Goal: Information Seeking & Learning: Learn about a topic

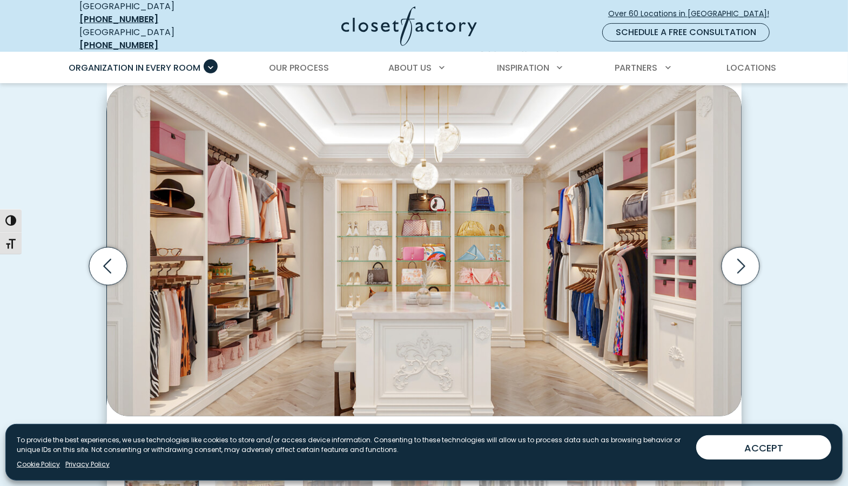
scroll to position [486, 0]
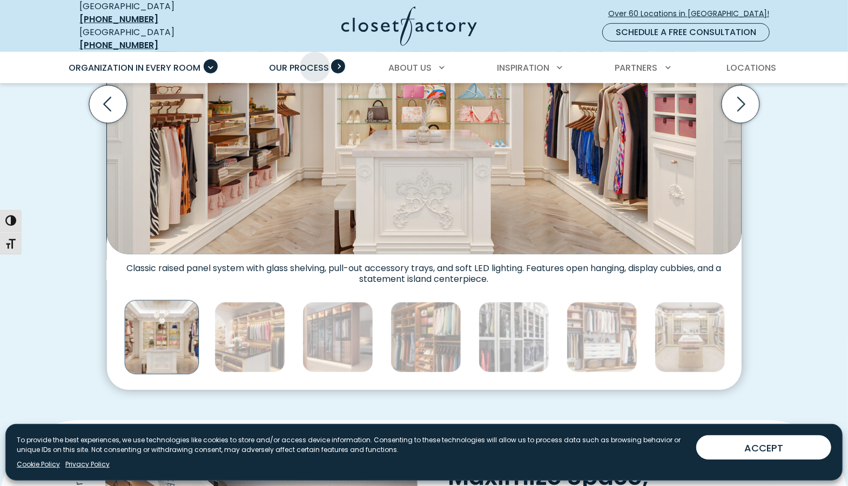
click at [315, 62] on span "Our Process" at bounding box center [299, 68] width 60 height 12
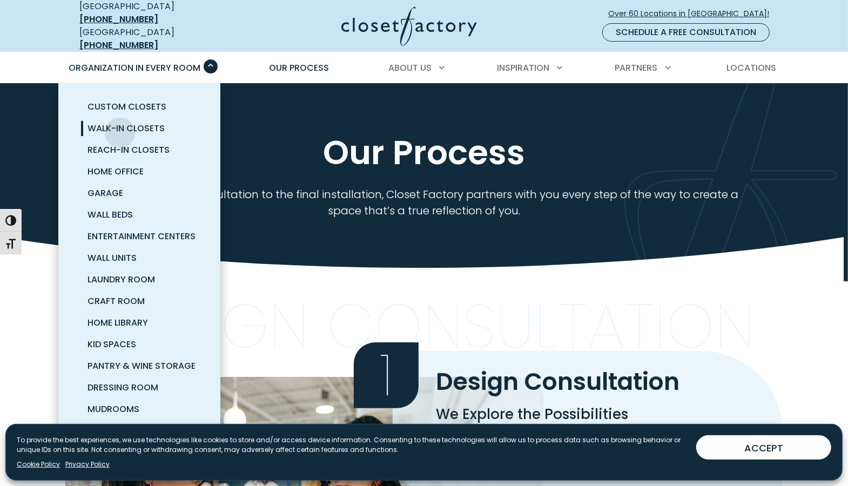
click at [120, 124] on span "Walk-In Closets" at bounding box center [126, 128] width 77 height 12
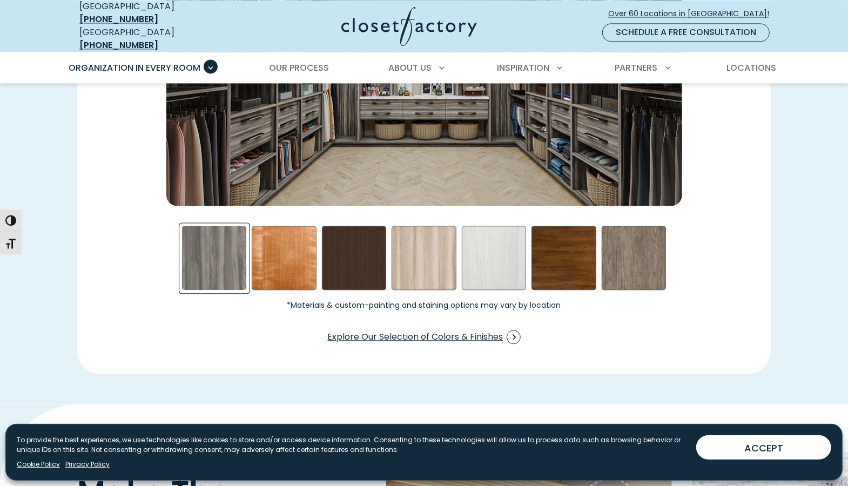
scroll to position [1783, 0]
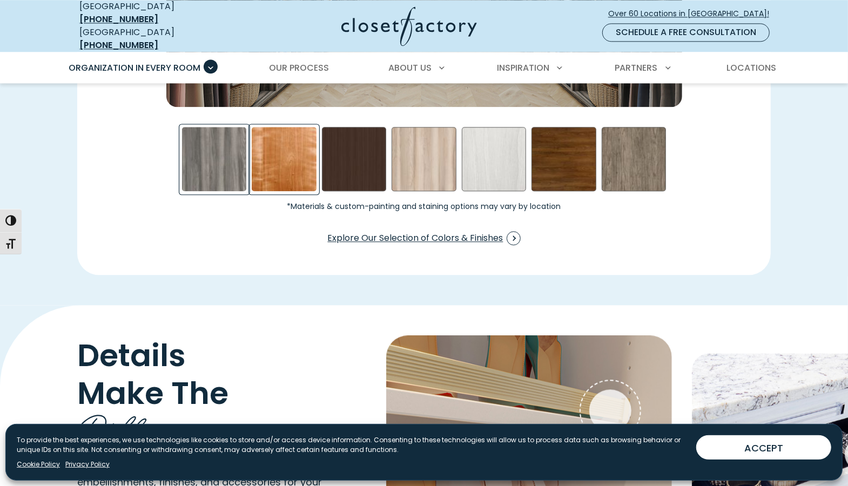
click at [291, 152] on div "Cherry - Stained Swatch" at bounding box center [284, 159] width 65 height 65
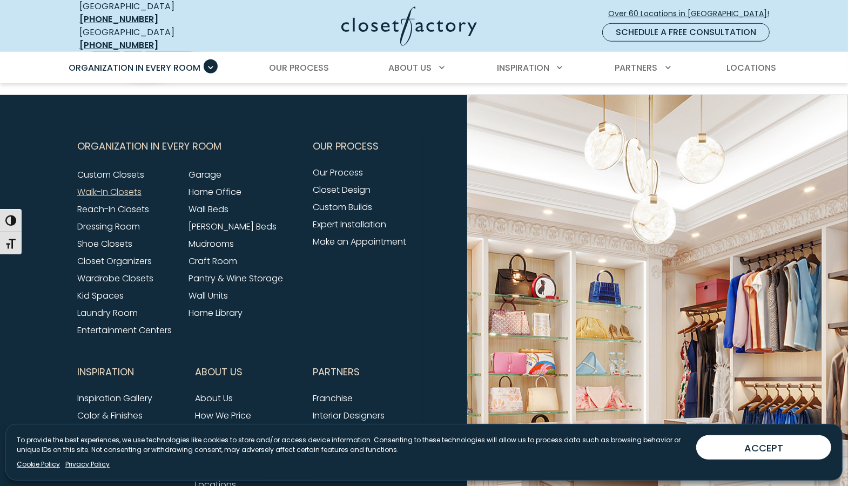
scroll to position [3350, 0]
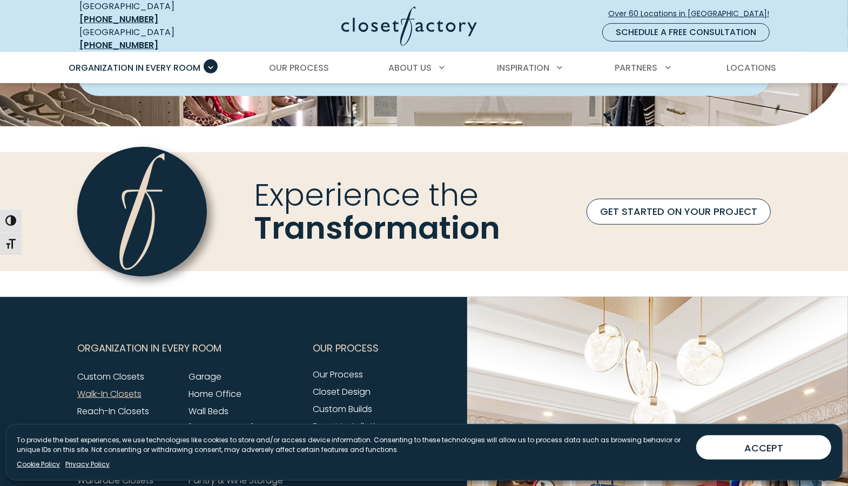
click at [607, 211] on link "GET STARTED ON YOUR PROJECT" at bounding box center [679, 212] width 184 height 26
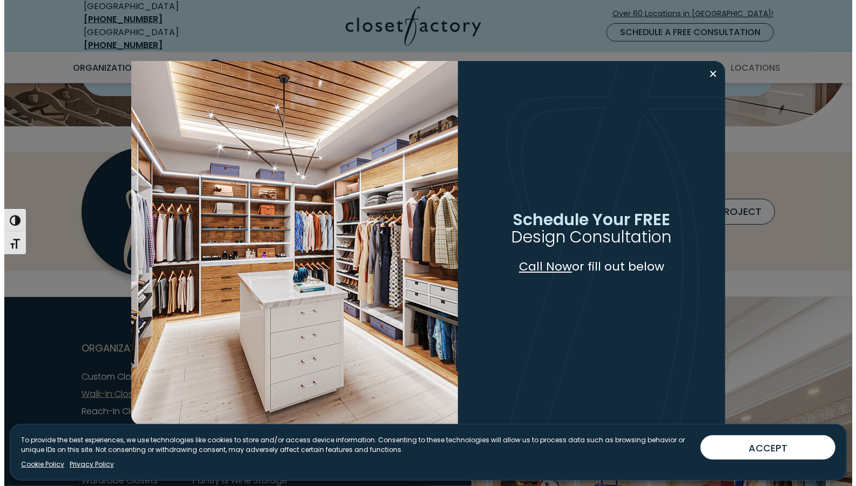
scroll to position [3350, 0]
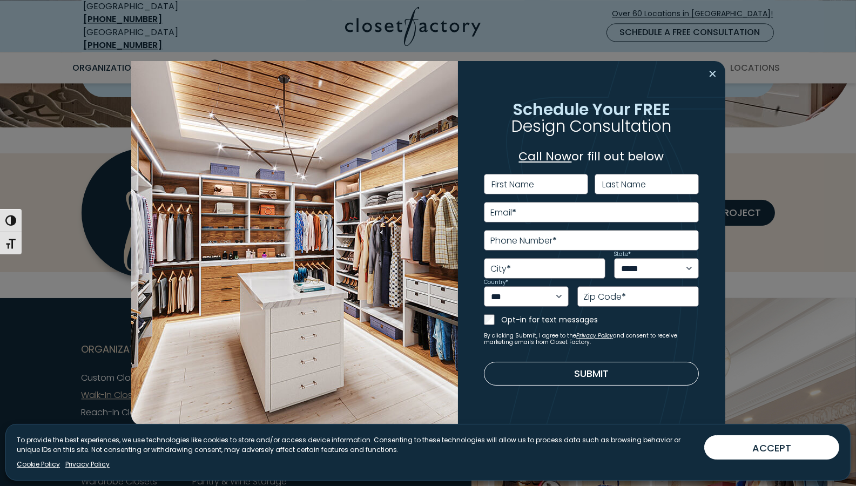
click at [713, 73] on button "Close modal" at bounding box center [714, 73] width 16 height 17
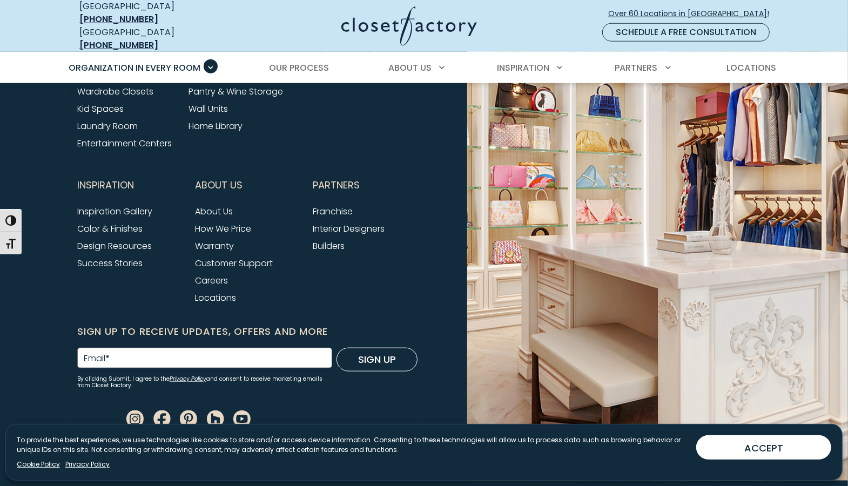
scroll to position [3745, 0]
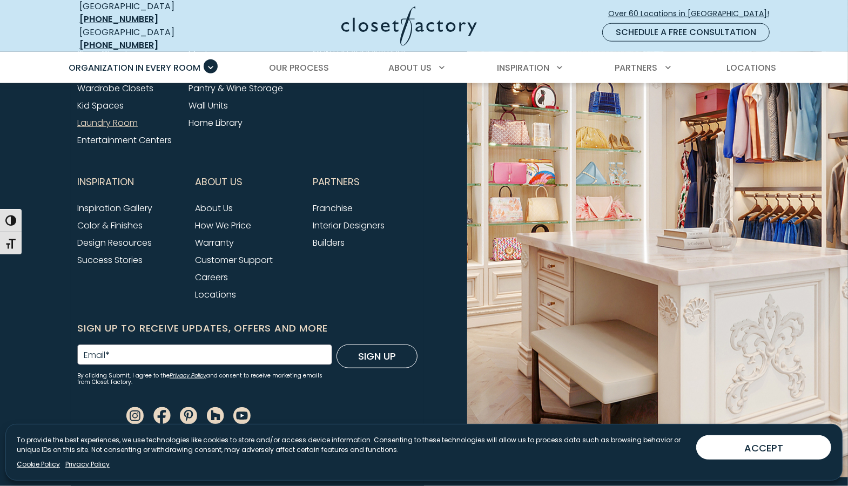
click at [133, 121] on link "Laundry Room" at bounding box center [107, 123] width 61 height 12
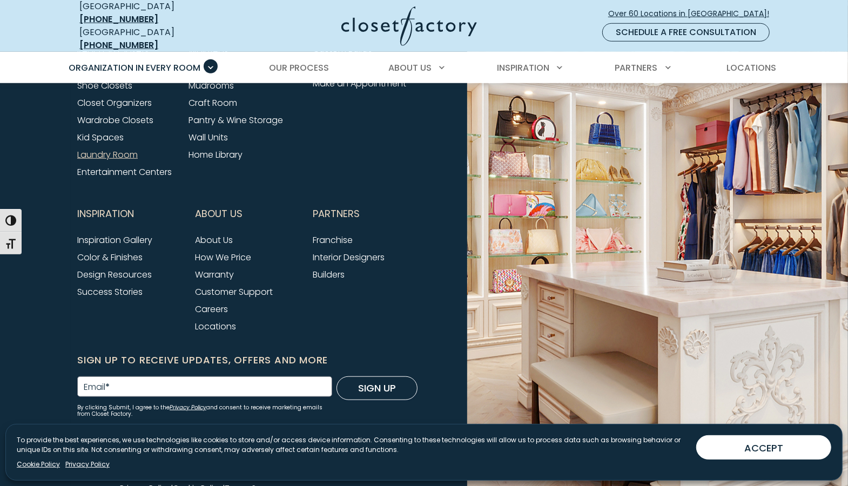
scroll to position [3618, 0]
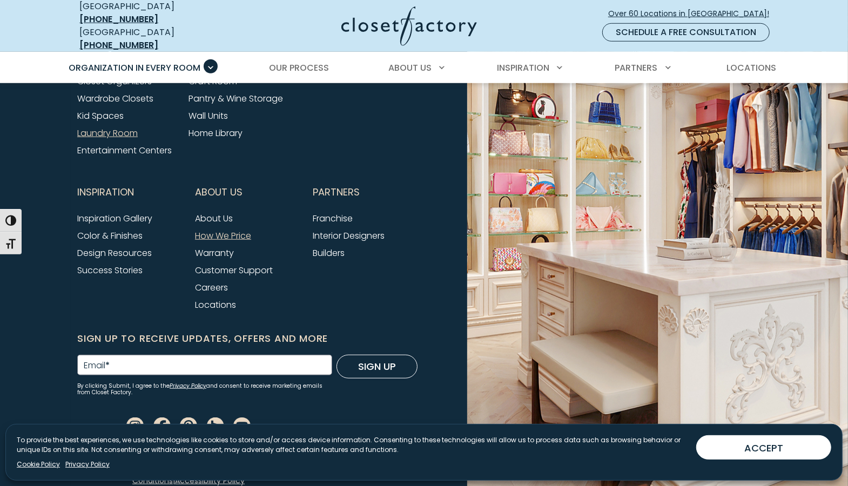
click at [244, 230] on link "How We Price" at bounding box center [223, 236] width 56 height 12
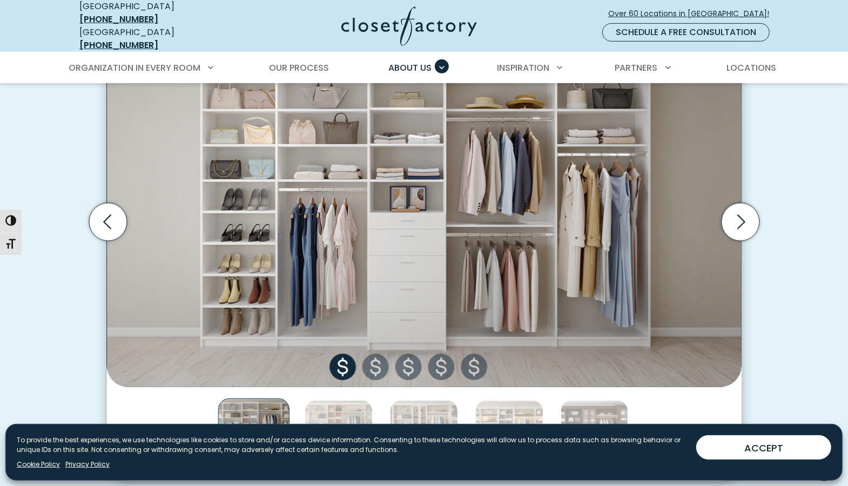
scroll to position [378, 0]
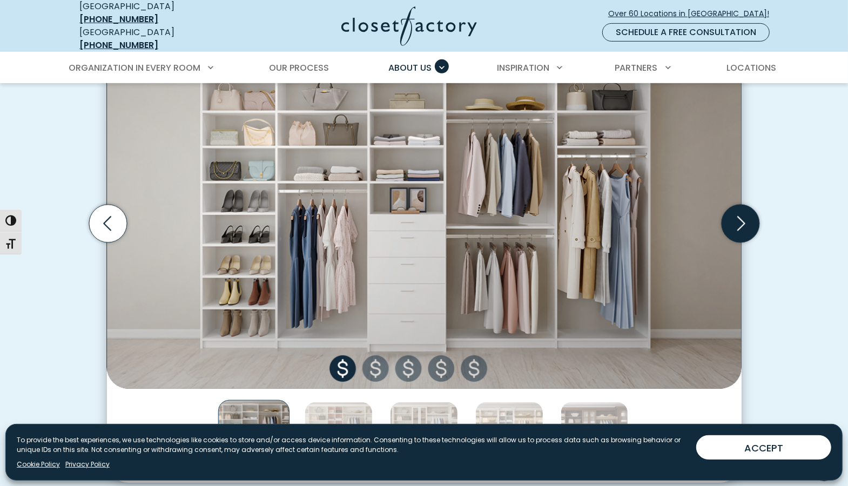
click at [737, 217] on icon "Next slide" at bounding box center [740, 223] width 38 height 38
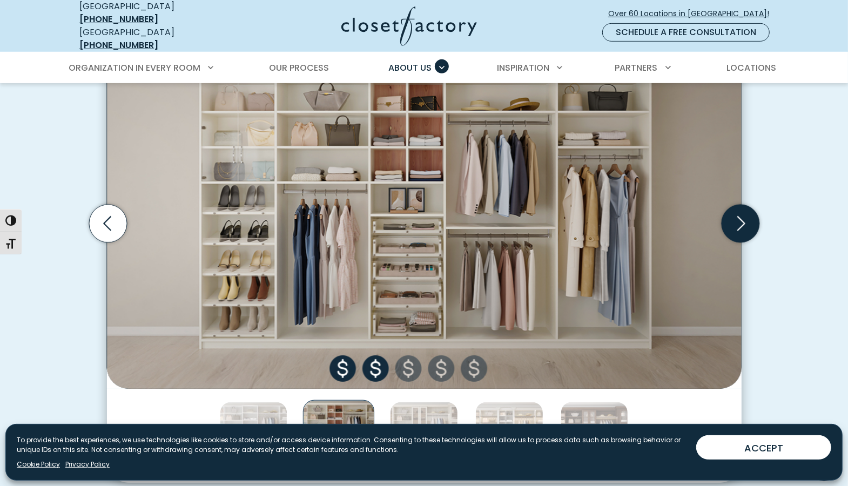
scroll to position [324, 0]
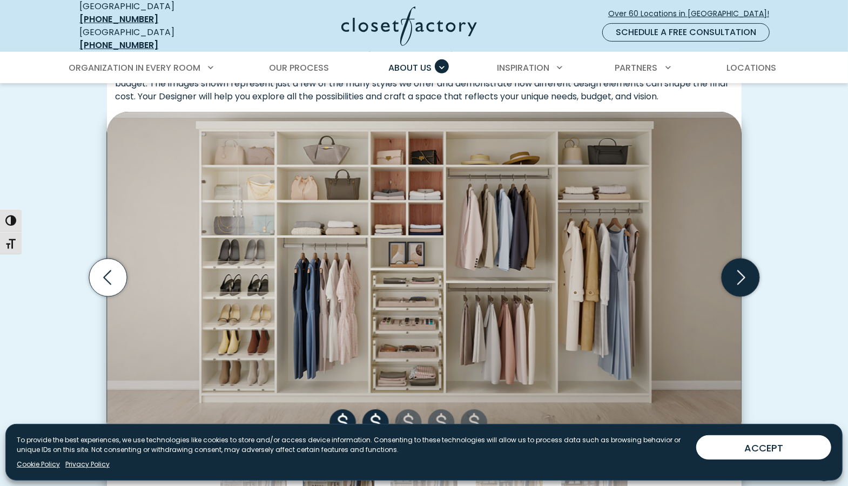
click at [739, 264] on icon "Next slide" at bounding box center [740, 277] width 38 height 38
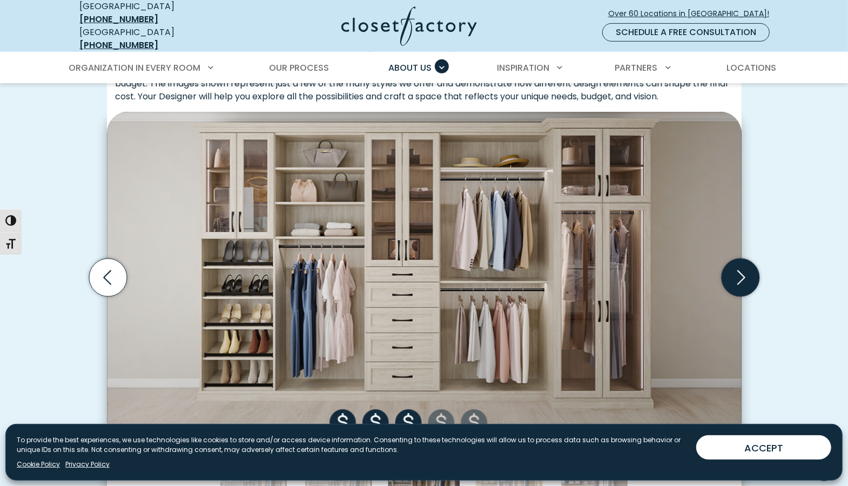
click at [742, 260] on icon "Next slide" at bounding box center [740, 277] width 38 height 38
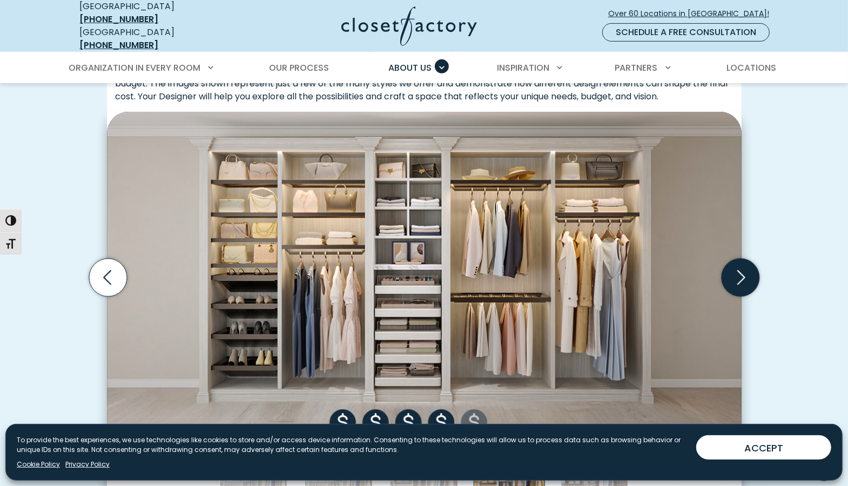
click at [739, 261] on icon "Next slide" at bounding box center [740, 277] width 38 height 38
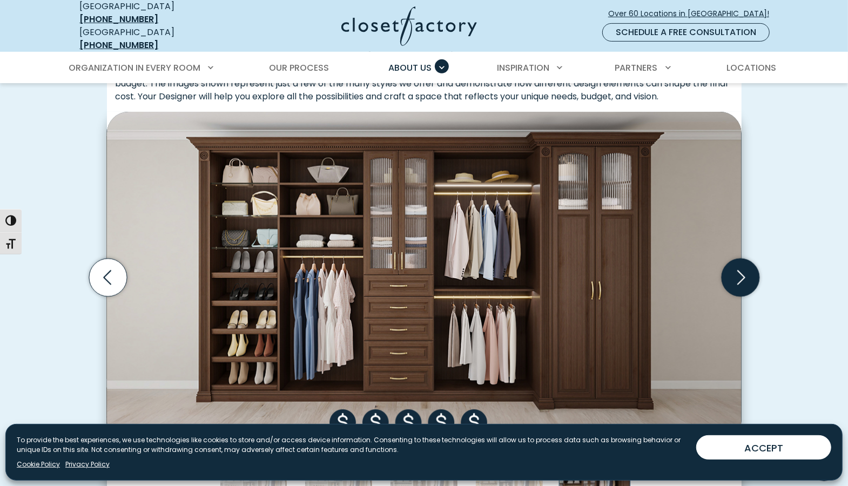
click at [739, 261] on icon "Next slide" at bounding box center [740, 277] width 38 height 38
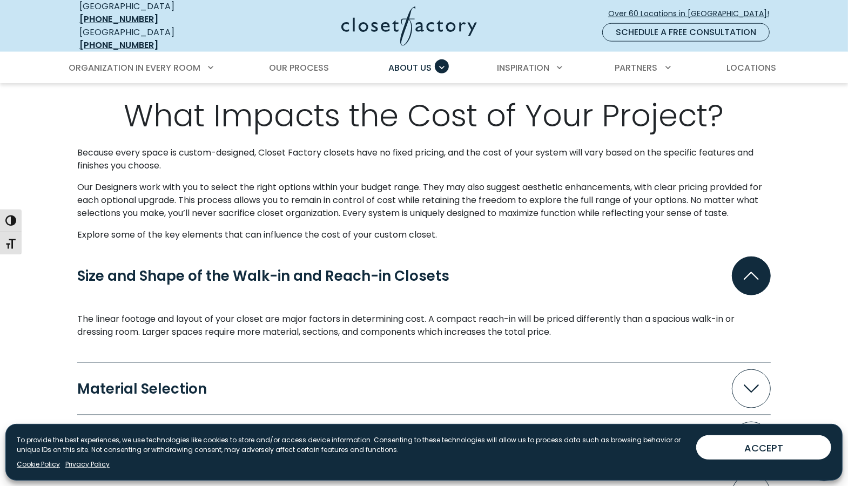
scroll to position [756, 0]
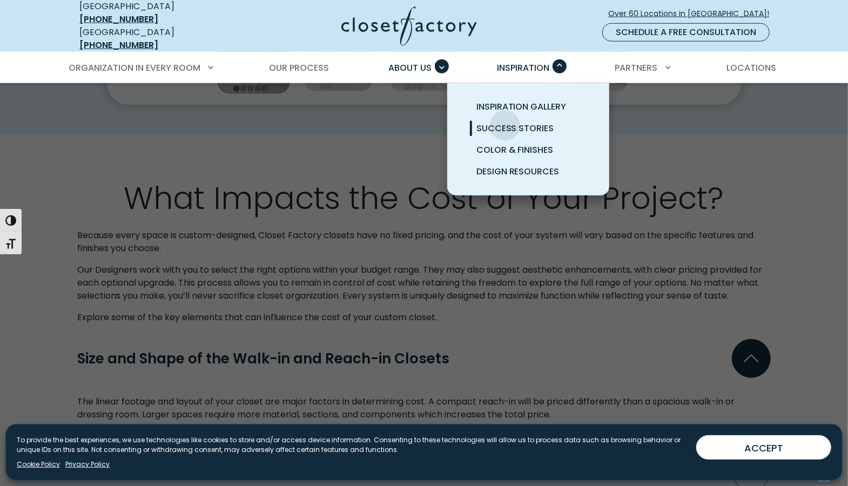
click at [505, 122] on span "Success Stories" at bounding box center [516, 128] width 78 height 12
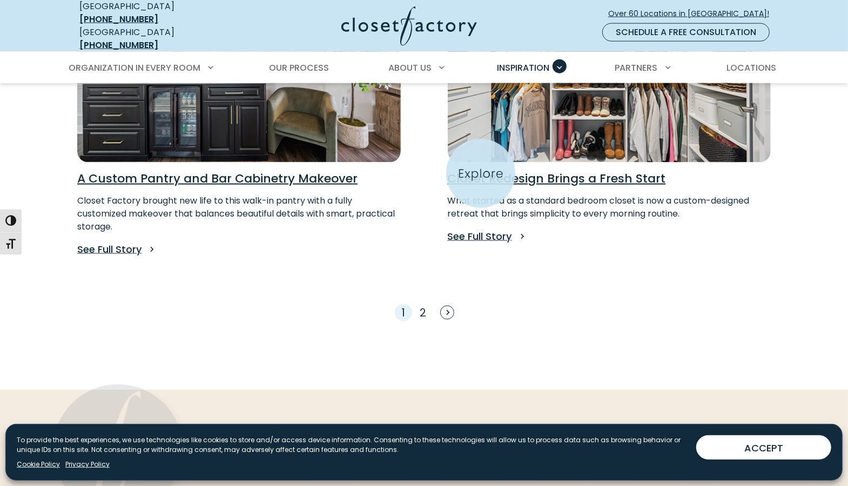
scroll to position [973, 0]
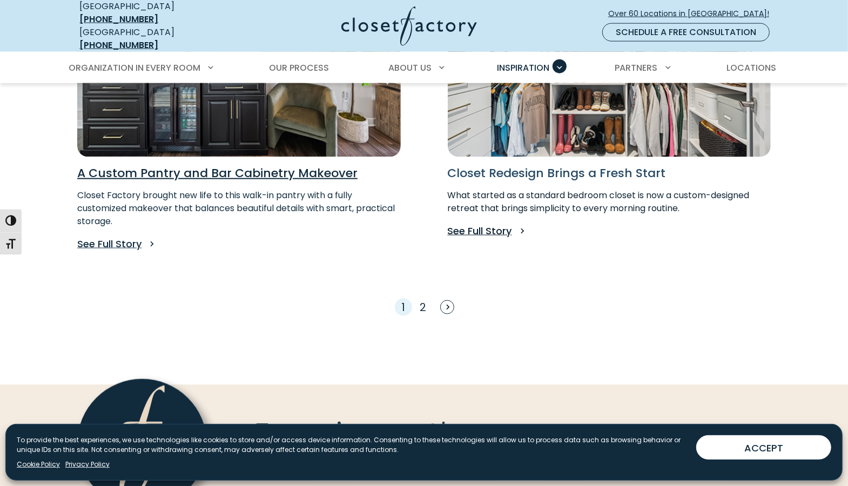
click at [493, 166] on h3 "Closet Redesign Brings a Fresh Start" at bounding box center [610, 173] width 324 height 15
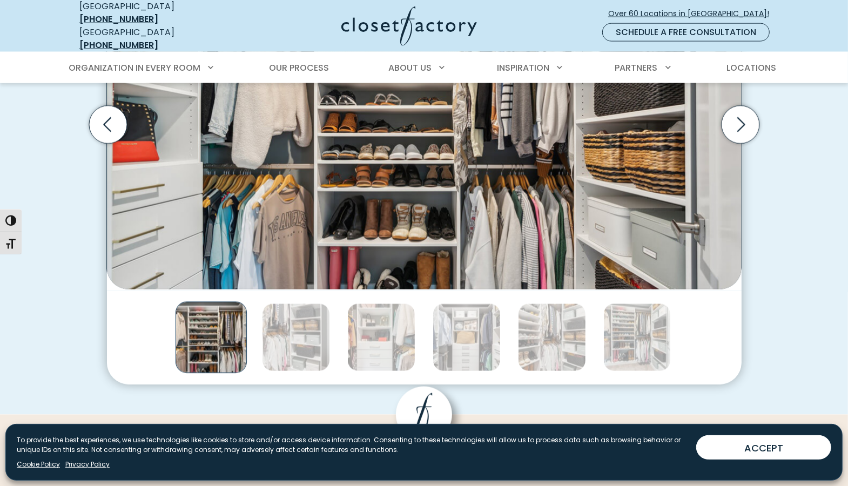
scroll to position [973, 0]
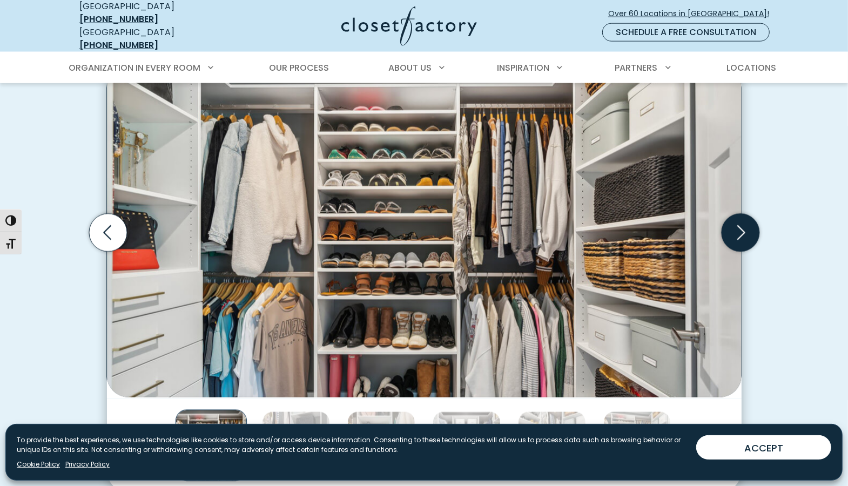
click at [742, 227] on icon "Next slide" at bounding box center [740, 233] width 38 height 38
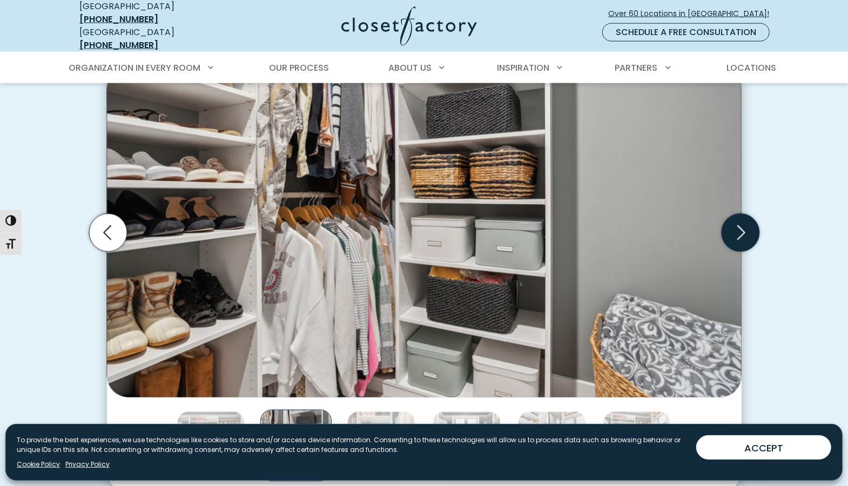
click at [742, 227] on icon "Next slide" at bounding box center [741, 232] width 8 height 15
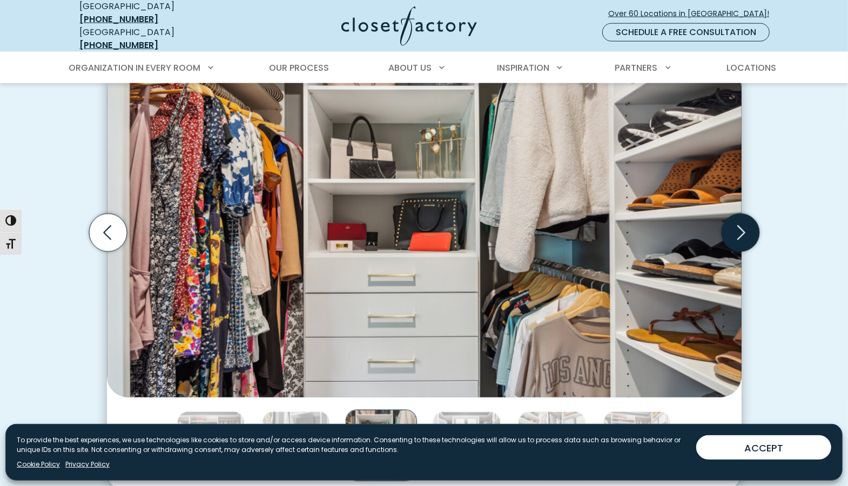
click at [742, 227] on icon "Next slide" at bounding box center [741, 232] width 8 height 15
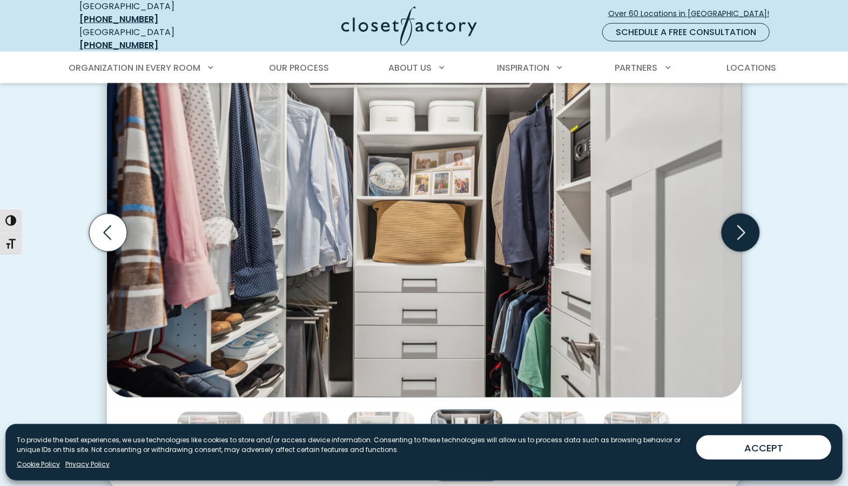
click at [742, 227] on icon "Next slide" at bounding box center [741, 232] width 8 height 15
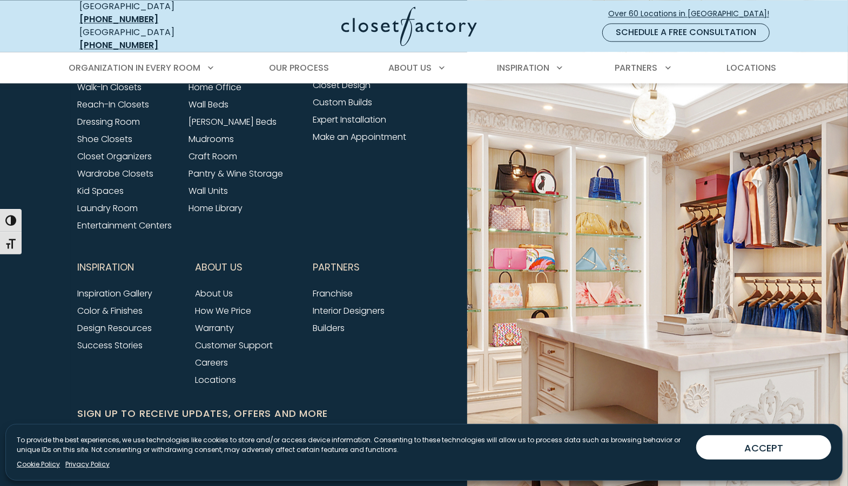
scroll to position [1914, 0]
